Goal: Transaction & Acquisition: Purchase product/service

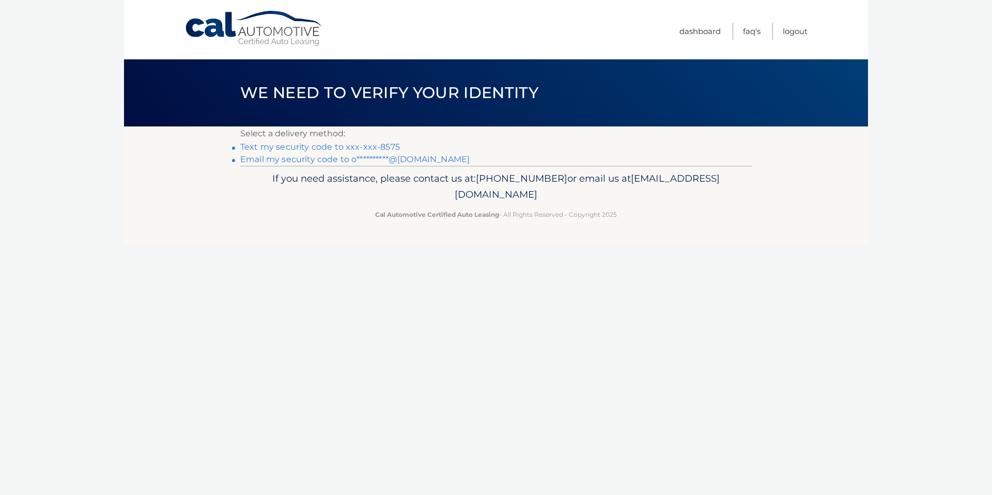
click at [294, 146] on link "Text my security code to xxx-xxx-8575" at bounding box center [320, 147] width 160 height 10
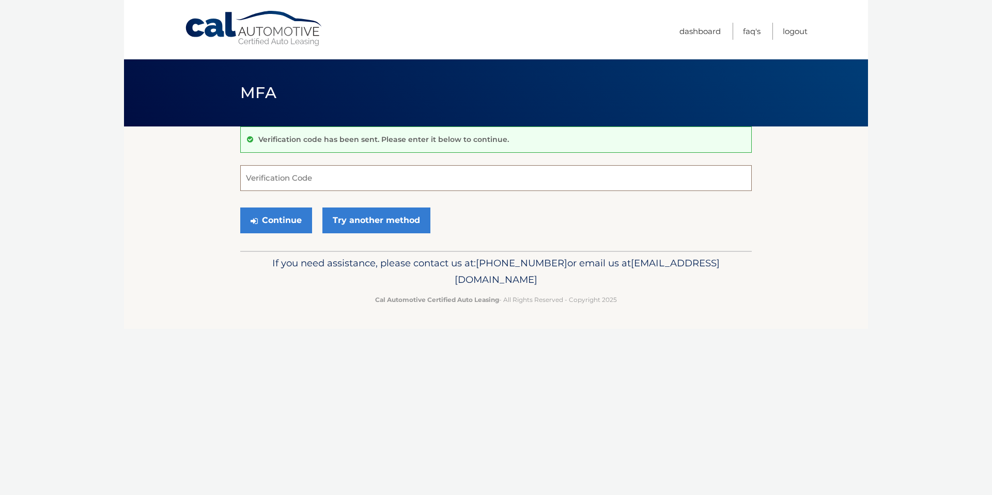
click at [291, 182] on input "Verification Code" at bounding box center [495, 178] width 511 height 26
type input "439028"
click at [291, 216] on button "Continue" at bounding box center [276, 221] width 72 height 26
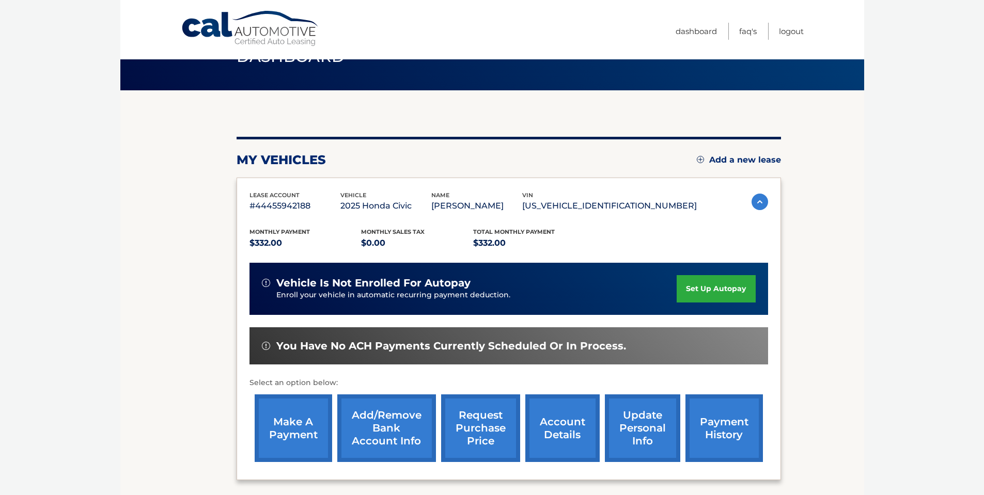
scroll to position [69, 0]
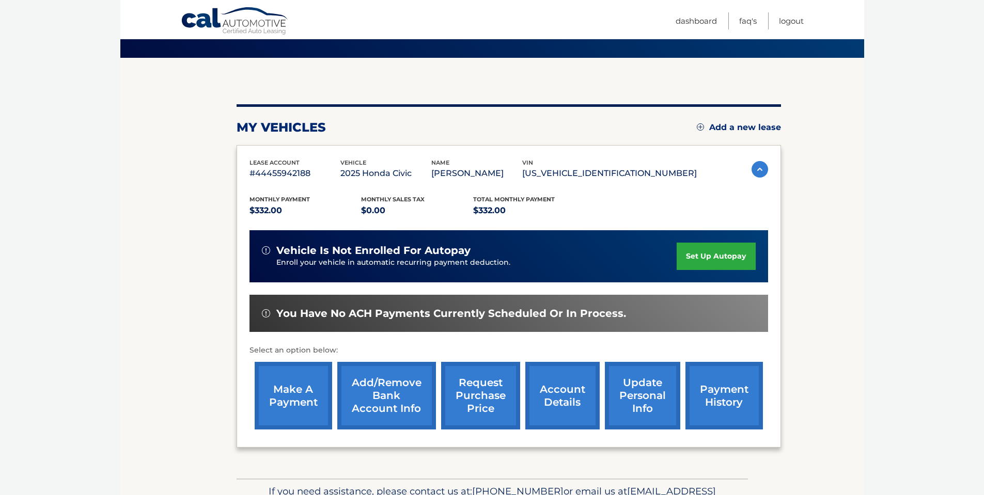
click at [300, 390] on link "make a payment" at bounding box center [293, 396] width 77 height 68
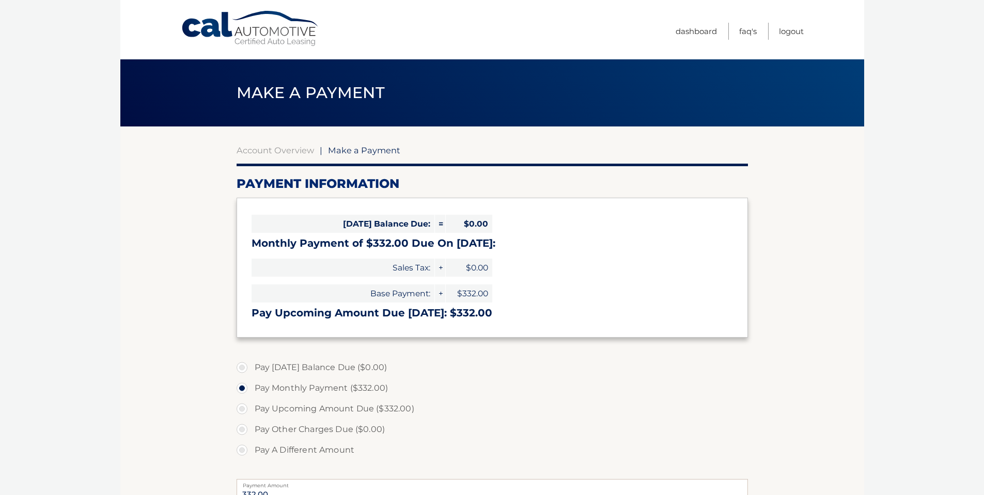
select select "YmVhZTAxN2YtNDA0Mi00MDc0LThjMTMtZTMzYTM0ZTJiMzM1"
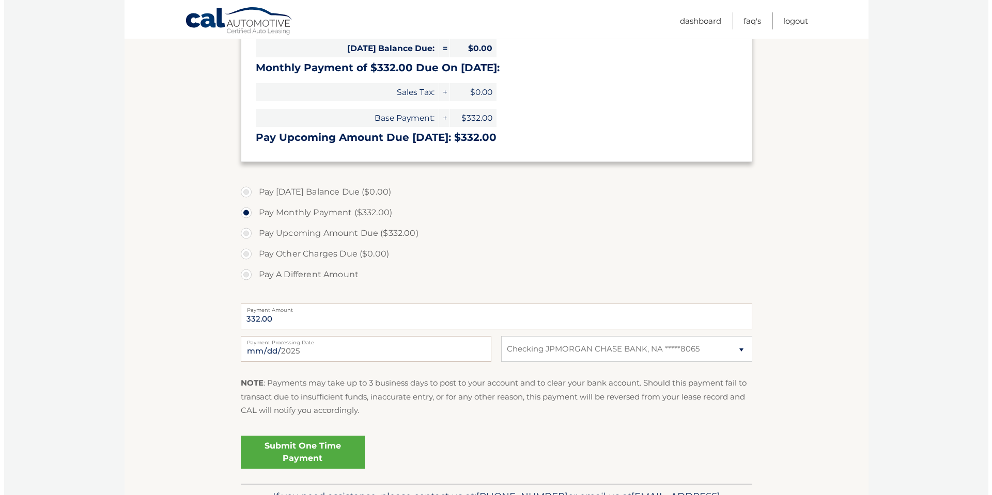
scroll to position [207, 0]
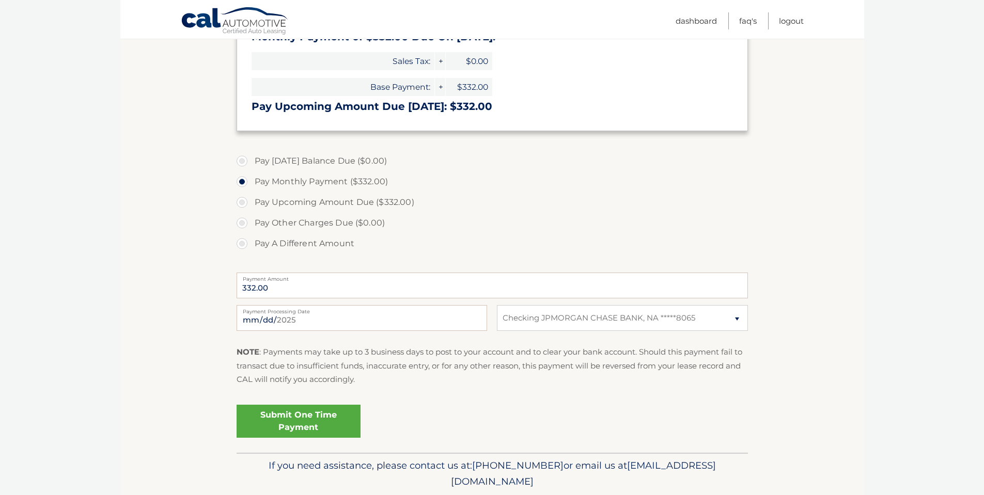
click at [294, 418] on link "Submit One Time Payment" at bounding box center [299, 421] width 124 height 33
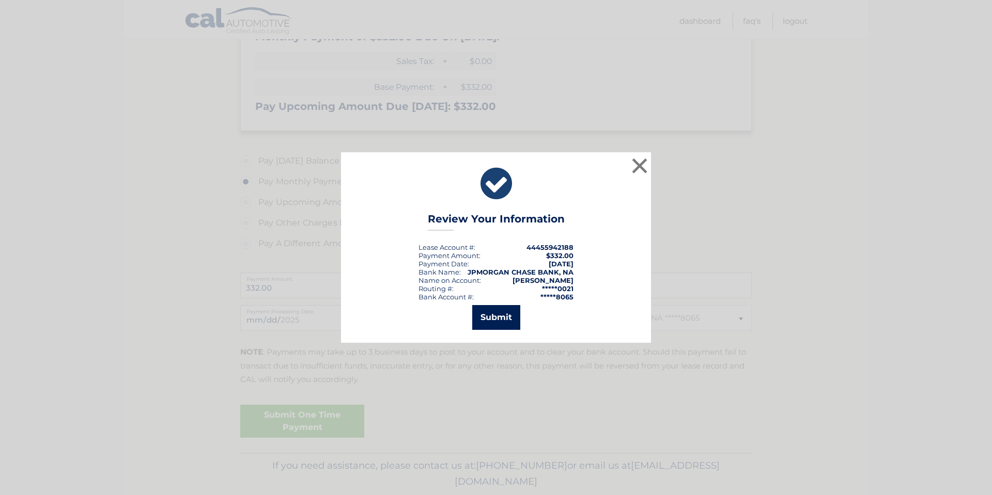
click at [497, 310] on button "Submit" at bounding box center [496, 317] width 48 height 25
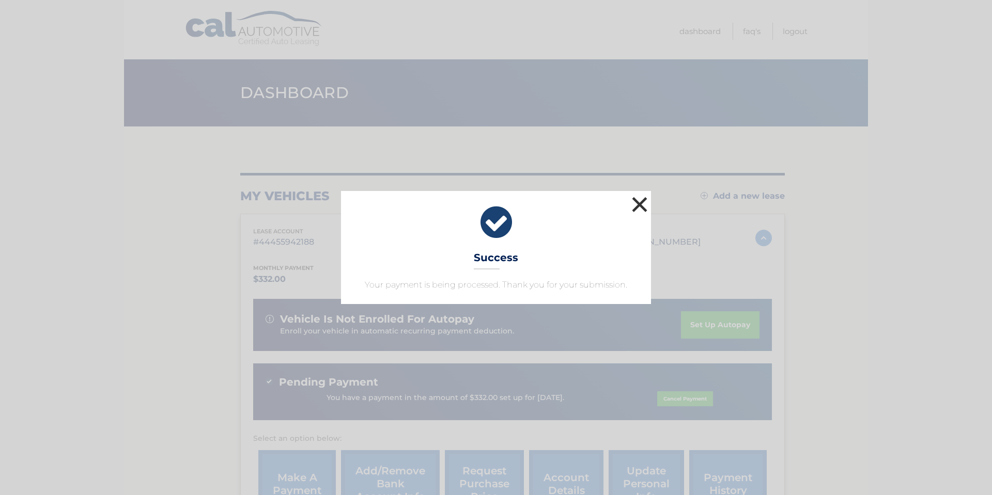
click at [644, 203] on button "×" at bounding box center [639, 204] width 21 height 21
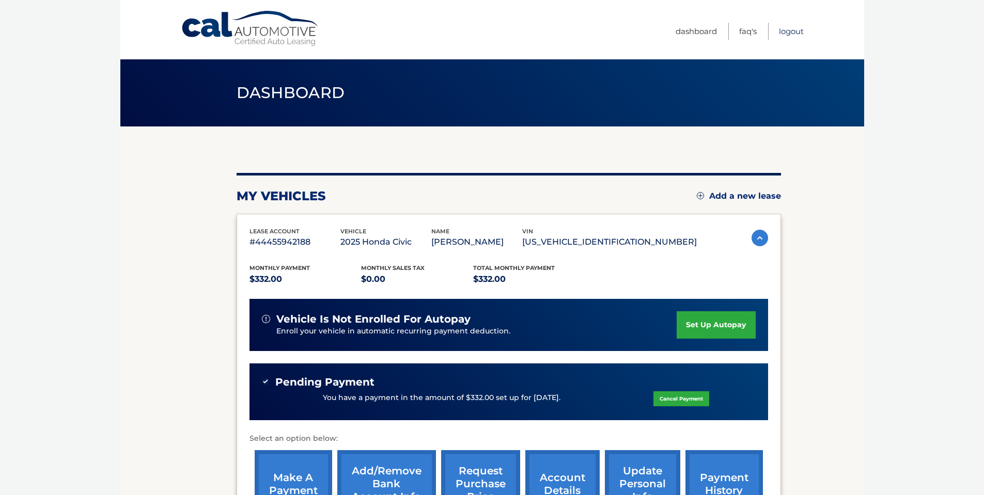
click at [796, 28] on link "Logout" at bounding box center [791, 31] width 25 height 17
